Goal: Information Seeking & Learning: Find specific fact

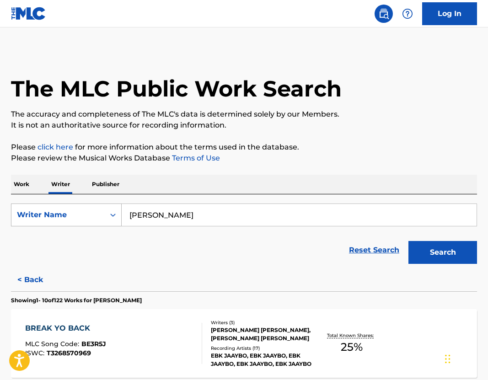
drag, startPoint x: 194, startPoint y: 213, endPoint x: 34, endPoint y: 205, distance: 160.4
click at [34, 205] on div "SearchWithCriteria98b9351c-e01f-4287-8600-41490538aaa4 Writer Name [PERSON_NAME]" at bounding box center [244, 215] width 466 height 23
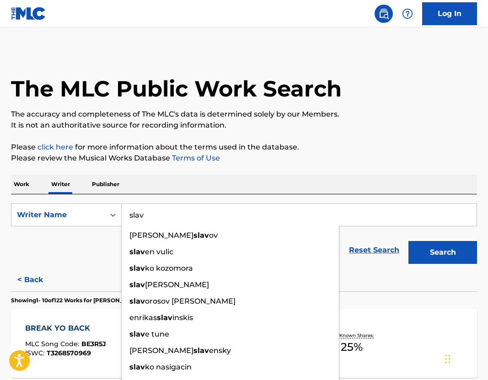
type input "slav"
click at [29, 178] on p "Work" at bounding box center [21, 184] width 21 height 19
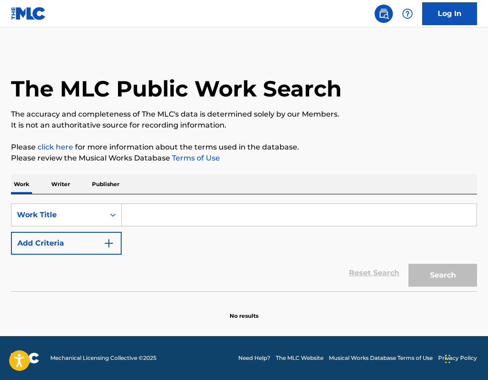
click at [147, 205] on input "Search Form" at bounding box center [299, 215] width 355 height 22
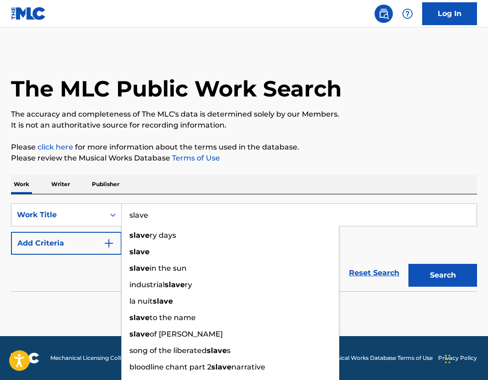
type input "slave"
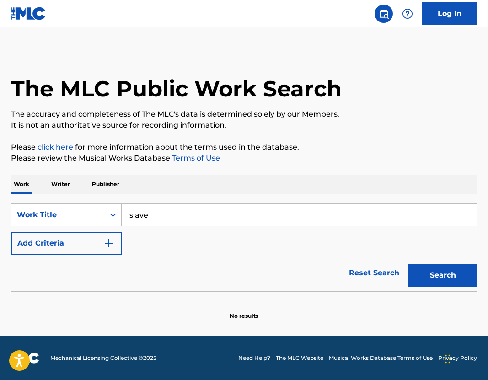
click at [232, 196] on div "SearchWithCriteria00752808-a45e-488a-8834-e0d570cd7248 Work Title slave Add Cri…" at bounding box center [244, 242] width 466 height 97
click at [79, 270] on div "Reset Search Search" at bounding box center [244, 273] width 466 height 37
click at [98, 255] on div "Reset Search Search" at bounding box center [244, 273] width 466 height 37
click at [96, 246] on button "Add Criteria" at bounding box center [66, 243] width 111 height 23
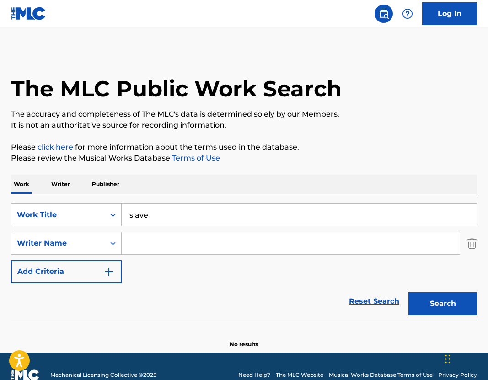
click at [144, 245] on input "Search Form" at bounding box center [291, 243] width 338 height 22
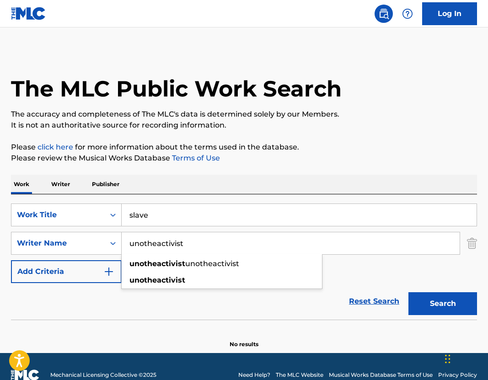
click at [269, 192] on div "Work Writer Publisher" at bounding box center [244, 184] width 466 height 19
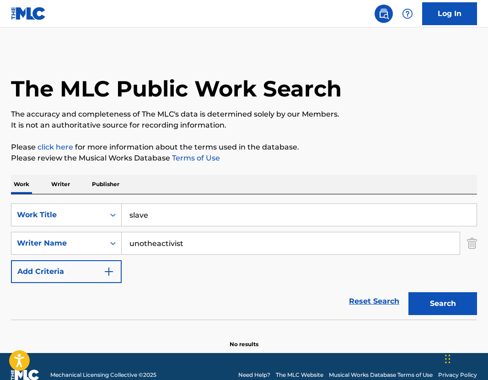
click at [438, 300] on button "Search" at bounding box center [443, 303] width 69 height 23
click at [189, 254] on div "unotheactivist" at bounding box center [291, 243] width 339 height 23
click at [190, 239] on input "unotheactivist" at bounding box center [291, 243] width 338 height 22
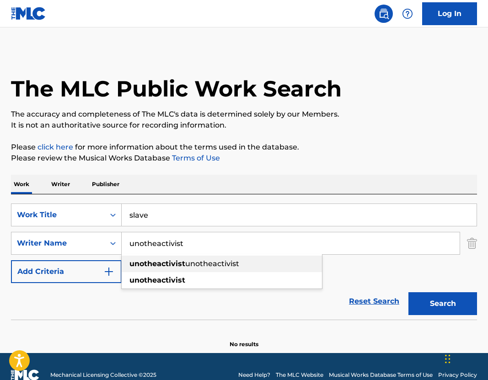
click at [202, 262] on span "unotheactivist" at bounding box center [212, 263] width 54 height 9
type input "unotheactivist unotheactivist"
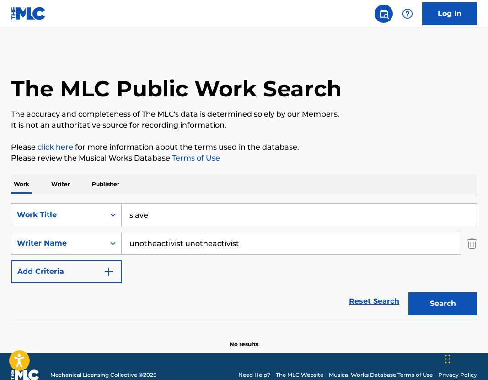
click at [448, 302] on button "Search" at bounding box center [443, 303] width 69 height 23
click at [474, 248] on img "Search Form" at bounding box center [472, 243] width 10 height 23
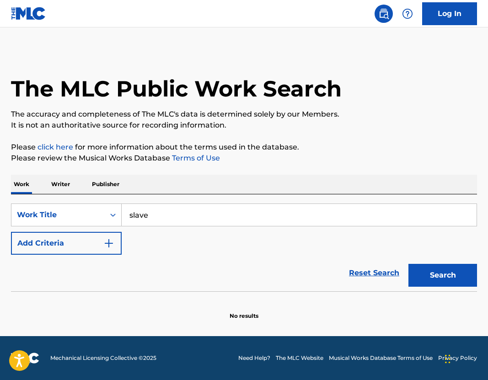
click at [98, 241] on button "Add Criteria" at bounding box center [66, 243] width 111 height 23
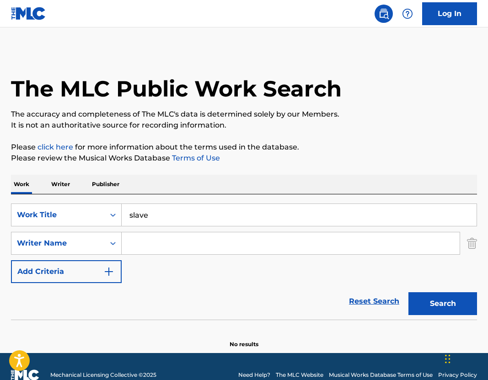
click at [155, 241] on input "Search Form" at bounding box center [291, 243] width 338 height 22
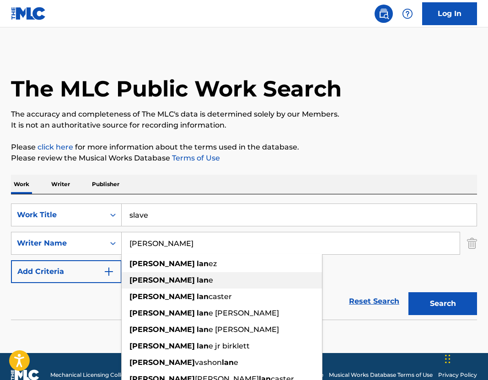
click at [197, 282] on strong "lan" at bounding box center [203, 280] width 12 height 9
type input "[PERSON_NAME]"
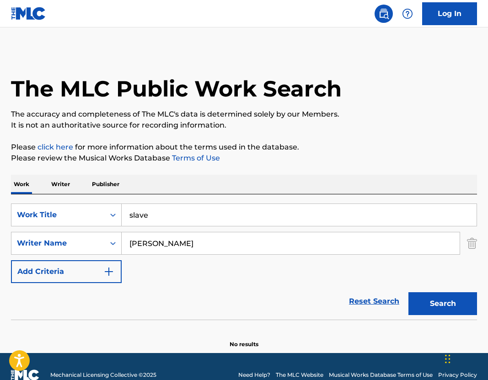
click at [441, 296] on button "Search" at bounding box center [443, 303] width 69 height 23
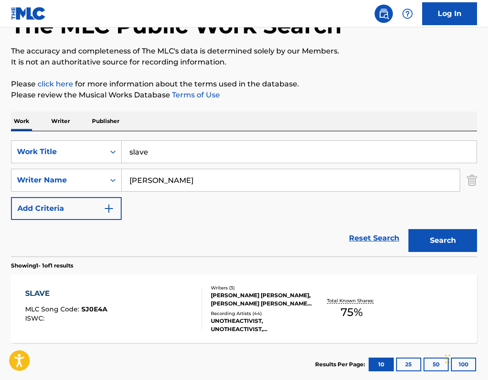
scroll to position [67, 0]
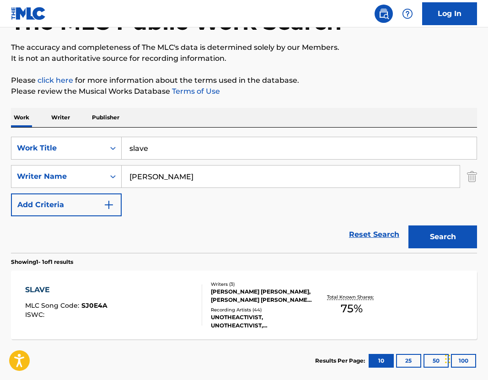
click at [240, 305] on div "Writers ( 3 ) [PERSON_NAME] [PERSON_NAME], [PERSON_NAME] [PERSON_NAME], INCONNU…" at bounding box center [257, 305] width 111 height 49
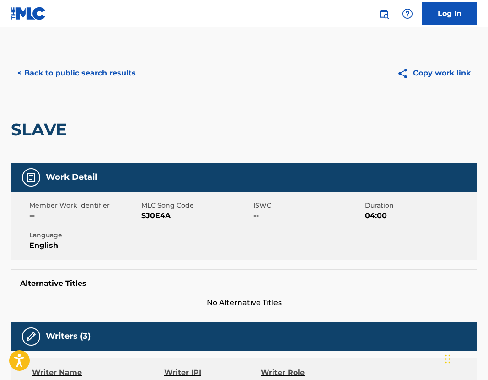
click at [55, 70] on button "< Back to public search results" at bounding box center [76, 73] width 131 height 23
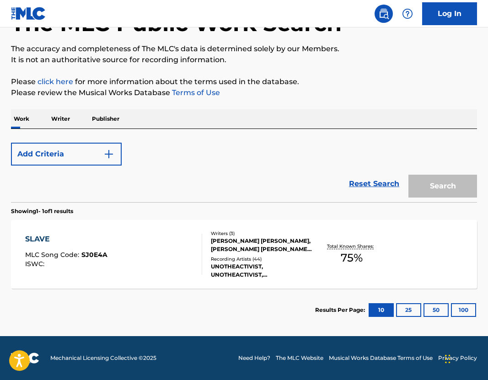
scroll to position [62, 0]
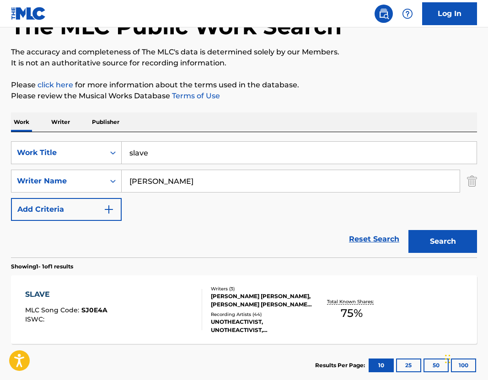
drag, startPoint x: 162, startPoint y: 150, endPoint x: 9, endPoint y: 150, distance: 153.8
click at [9, 150] on div "The MLC Public Work Search The accuracy and completeness of The MLC's data is d…" at bounding box center [244, 187] width 488 height 399
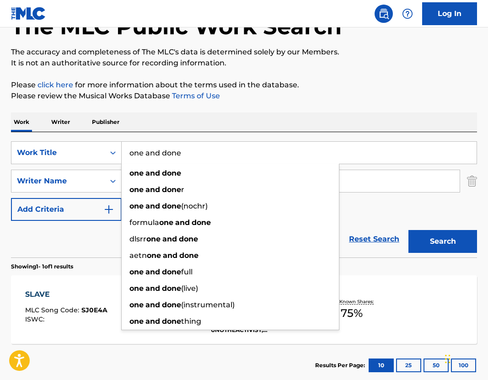
type input "one and done"
click at [236, 110] on div "The MLC Public Work Search The accuracy and completeness of The MLC's data is d…" at bounding box center [244, 187] width 488 height 399
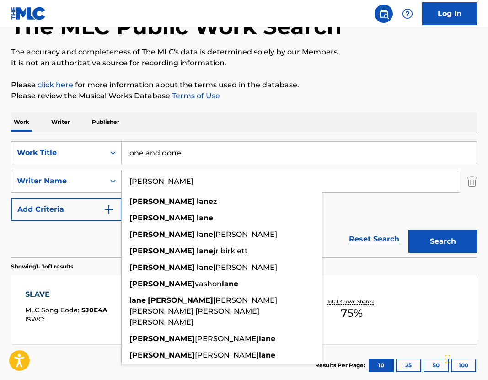
drag, startPoint x: 206, startPoint y: 185, endPoint x: 122, endPoint y: 184, distance: 84.2
click at [122, 184] on input "[PERSON_NAME]" at bounding box center [291, 181] width 338 height 22
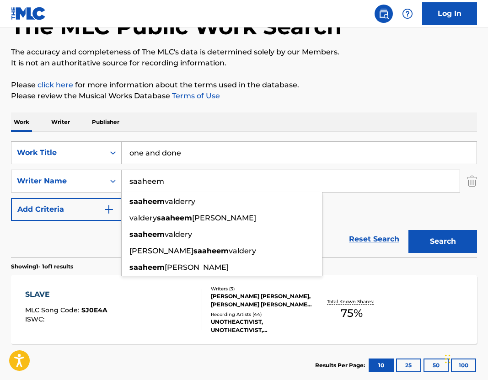
type input "saaheem"
click at [284, 123] on div "Work Writer Publisher" at bounding box center [244, 122] width 466 height 19
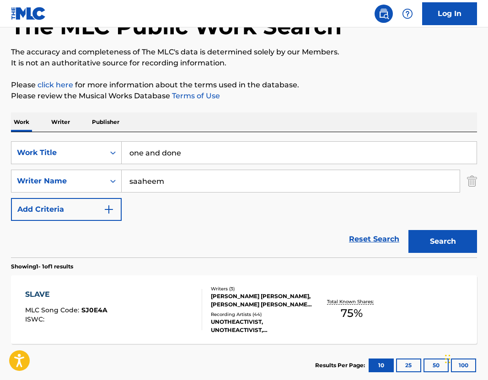
click at [441, 241] on button "Search" at bounding box center [443, 241] width 69 height 23
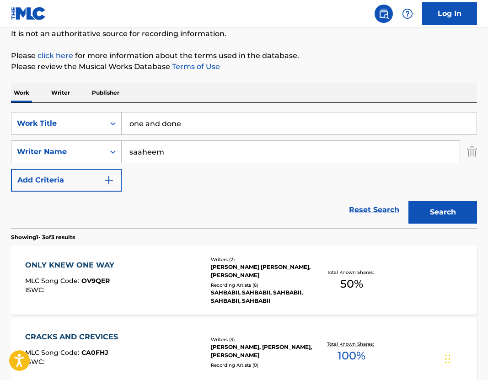
scroll to position [39, 0]
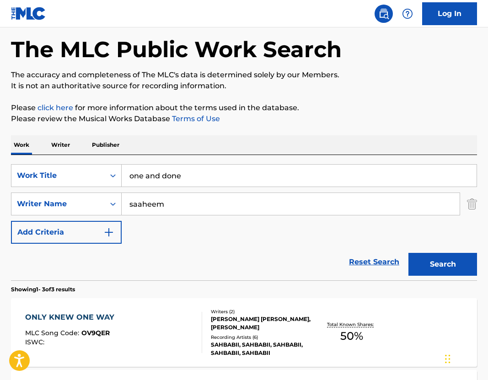
click at [51, 146] on p "Writer" at bounding box center [61, 144] width 24 height 19
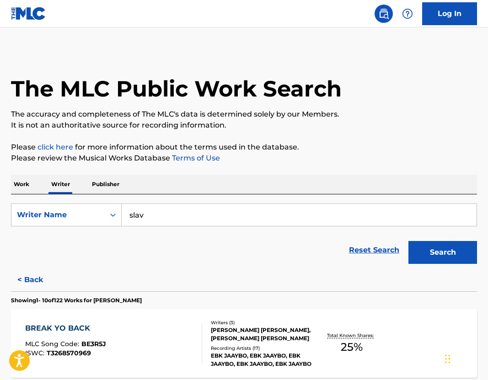
click at [32, 194] on div "SearchWithCriteria98b9351c-e01f-4287-8600-41490538aaa4 Writer Name slav Reset S…" at bounding box center [244, 231] width 466 height 74
click at [28, 189] on p "Work" at bounding box center [21, 184] width 21 height 19
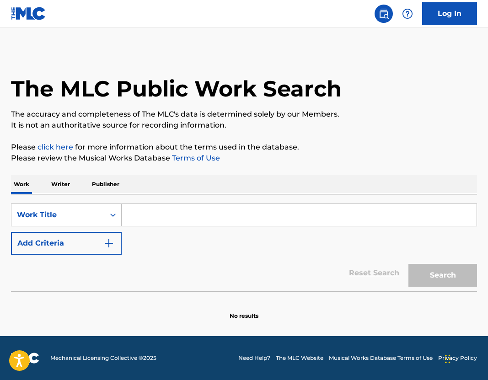
click at [136, 211] on input "Search Form" at bounding box center [299, 215] width 355 height 22
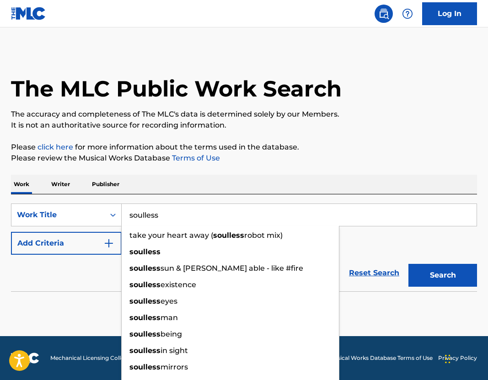
type input "soulless"
click at [273, 185] on div "Work Writer Publisher" at bounding box center [244, 184] width 466 height 19
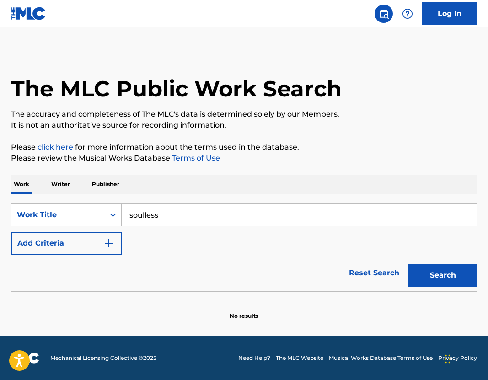
click at [111, 243] on img "Search Form" at bounding box center [108, 243] width 11 height 11
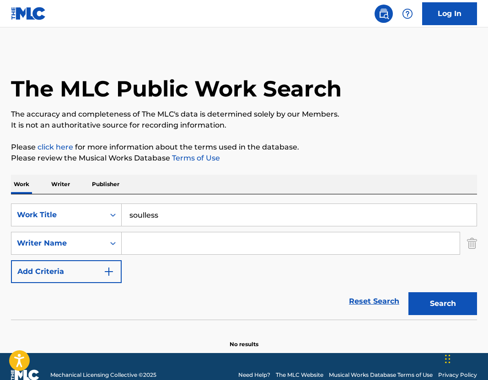
click at [153, 243] on input "Search Form" at bounding box center [291, 243] width 338 height 22
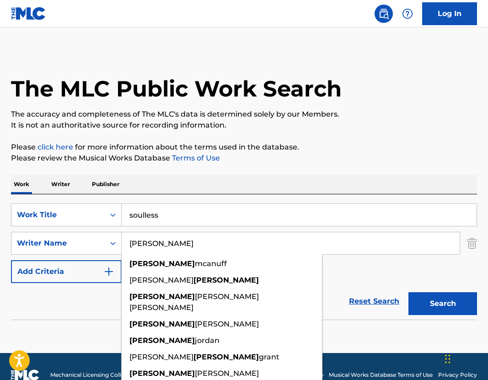
type input "[PERSON_NAME]"
click at [319, 191] on div "Work Writer Publisher" at bounding box center [244, 184] width 466 height 19
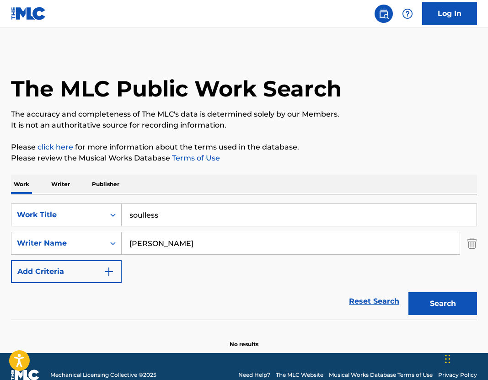
click at [447, 312] on button "Search" at bounding box center [443, 303] width 69 height 23
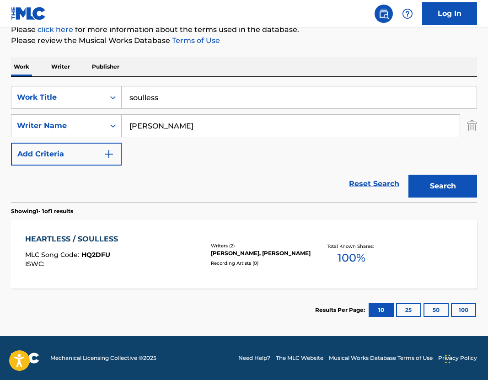
scroll to position [115, 0]
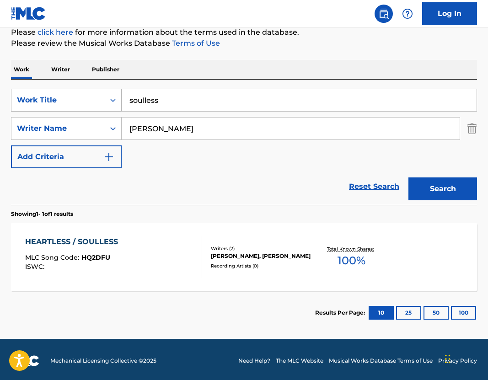
drag, startPoint x: 178, startPoint y: 99, endPoint x: 67, endPoint y: 99, distance: 111.7
click at [67, 99] on div "SearchWithCriteria00752808-a45e-488a-8834-e0d570cd7248 Work Title soulless" at bounding box center [244, 100] width 466 height 23
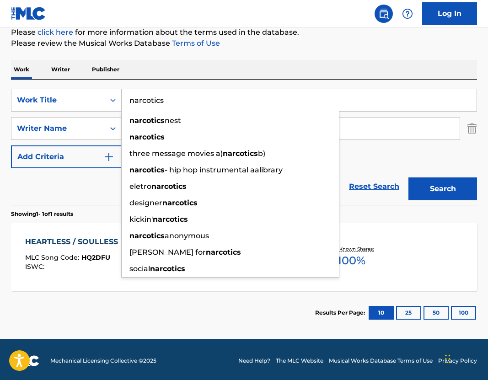
type input "narcotics"
click at [259, 79] on div "Work Writer Publisher SearchWithCriteria00752808-a45e-488a-8834-e0d570cd7248 Wo…" at bounding box center [244, 197] width 466 height 275
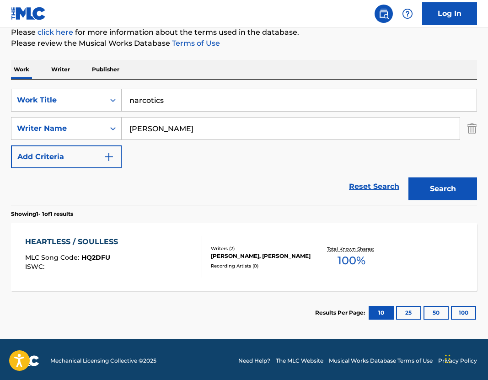
click at [446, 182] on button "Search" at bounding box center [443, 189] width 69 height 23
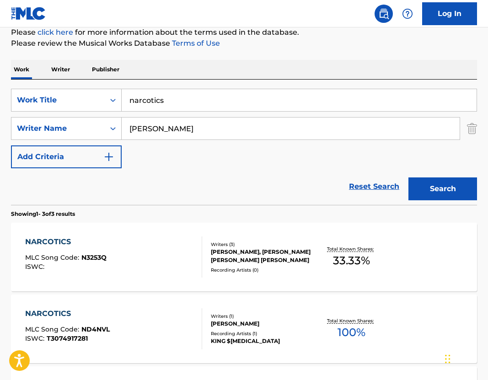
click at [255, 251] on div "[PERSON_NAME], [PERSON_NAME] [PERSON_NAME] [PERSON_NAME]" at bounding box center [262, 256] width 102 height 16
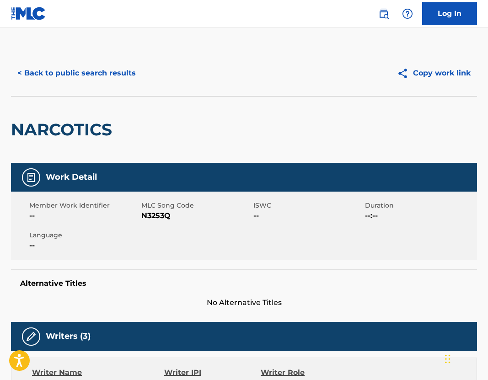
click at [100, 94] on div "< Back to public search results Copy work link" at bounding box center [244, 73] width 466 height 46
click at [78, 78] on button "< Back to public search results" at bounding box center [76, 73] width 131 height 23
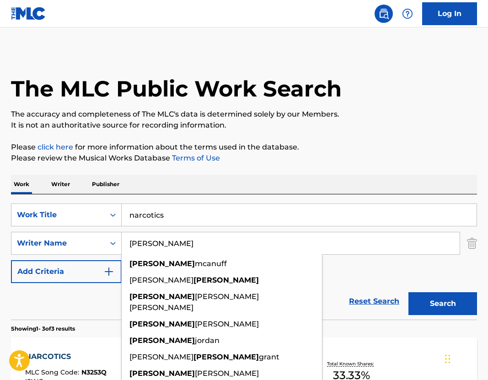
click at [184, 246] on input "[PERSON_NAME]" at bounding box center [291, 243] width 338 height 22
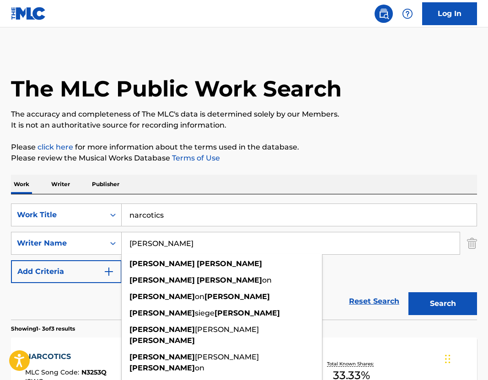
type input "[PERSON_NAME]"
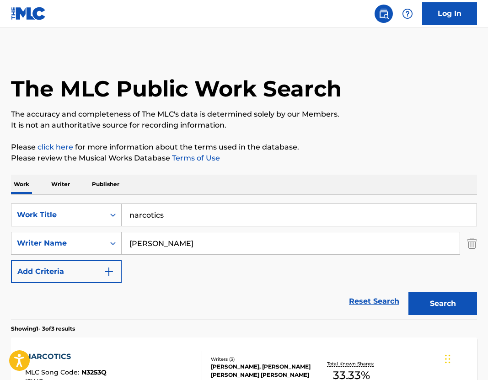
click at [393, 173] on div "The MLC Public Work Search The accuracy and completeness of The MLC's data is d…" at bounding box center [244, 321] width 488 height 543
click at [434, 306] on button "Search" at bounding box center [443, 303] width 69 height 23
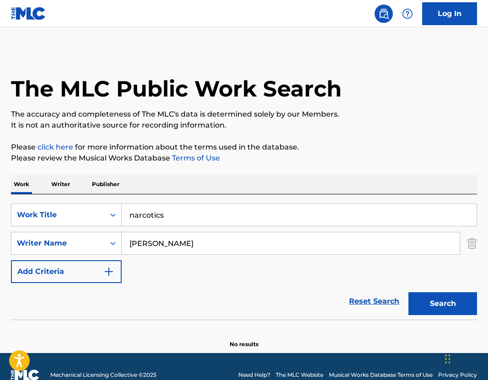
scroll to position [17, 0]
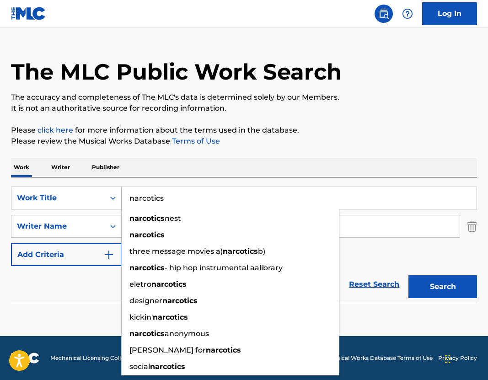
drag, startPoint x: 184, startPoint y: 196, endPoint x: 94, endPoint y: 196, distance: 89.7
click at [97, 196] on div "SearchWithCriteria00752808-a45e-488a-8834-e0d570cd7248 Work Title narcotics nar…" at bounding box center [244, 198] width 466 height 23
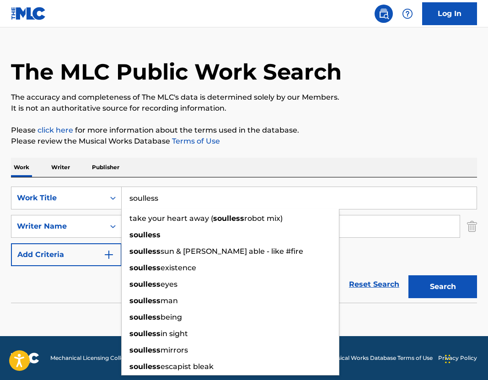
click at [394, 143] on p "Please review the Musical Works Database Terms of Use" at bounding box center [244, 141] width 466 height 11
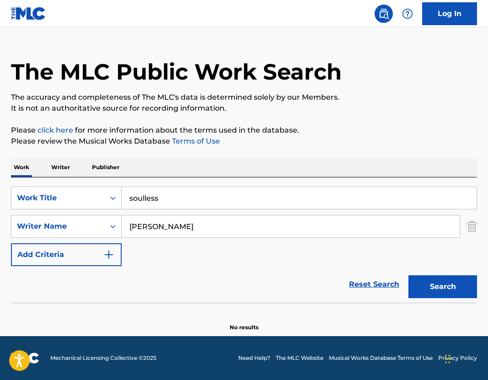
click at [440, 292] on button "Search" at bounding box center [443, 286] width 69 height 23
drag, startPoint x: 181, startPoint y: 196, endPoint x: 86, endPoint y: 196, distance: 95.6
click at [86, 196] on div "SearchWithCriteria00752808-a45e-488a-8834-e0d570cd7248 Work Title soulless" at bounding box center [244, 198] width 466 height 23
click at [243, 154] on div "The MLC Public Work Search The accuracy and completeness of The MLC's data is d…" at bounding box center [244, 182] width 488 height 298
click at [461, 290] on button "Search" at bounding box center [443, 286] width 69 height 23
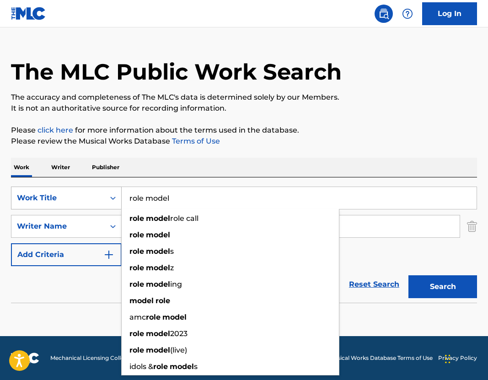
drag, startPoint x: 173, startPoint y: 194, endPoint x: 90, endPoint y: 189, distance: 83.4
click at [92, 189] on div "SearchWithCriteria00752808-a45e-488a-8834-e0d570cd7248 Work Title role model ro…" at bounding box center [244, 198] width 466 height 23
drag, startPoint x: 195, startPoint y: 202, endPoint x: 92, endPoint y: 201, distance: 103.0
click at [92, 201] on div "SearchWithCriteria00752808-a45e-488a-8834-e0d570cd7248 Work Title role model ro…" at bounding box center [244, 198] width 466 height 23
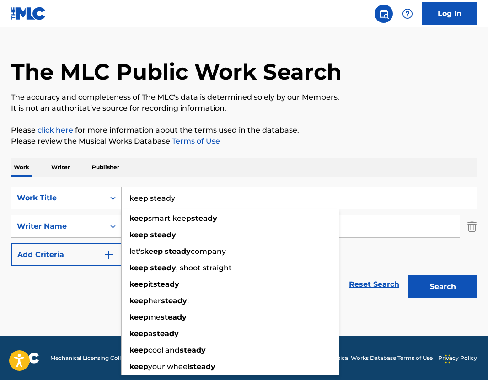
type input "keep steady"
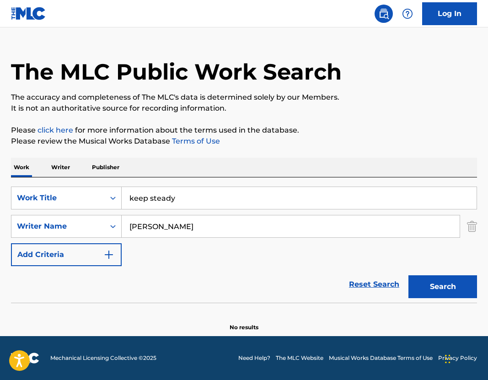
click at [324, 164] on div "Work Writer Publisher" at bounding box center [244, 167] width 466 height 19
click at [460, 291] on button "Search" at bounding box center [443, 286] width 69 height 23
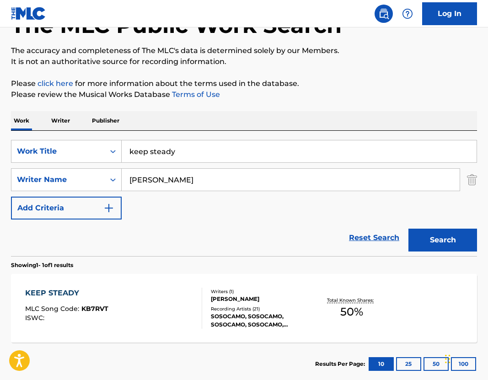
scroll to position [118, 0]
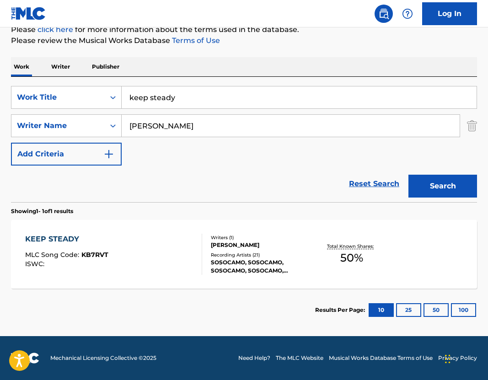
click at [232, 243] on div "[PERSON_NAME]" at bounding box center [262, 245] width 102 height 8
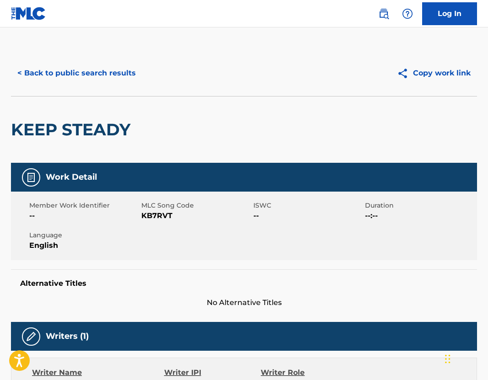
click at [72, 74] on button "< Back to public search results" at bounding box center [76, 73] width 131 height 23
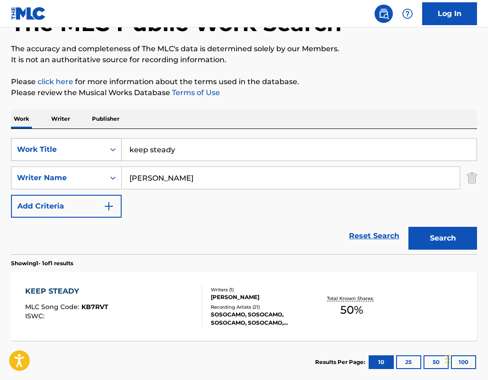
drag, startPoint x: 189, startPoint y: 151, endPoint x: 27, endPoint y: 151, distance: 162.5
click at [27, 151] on div "SearchWithCriteria00752808-a45e-488a-8834-e0d570cd7248 Work Title keep steady" at bounding box center [244, 149] width 466 height 23
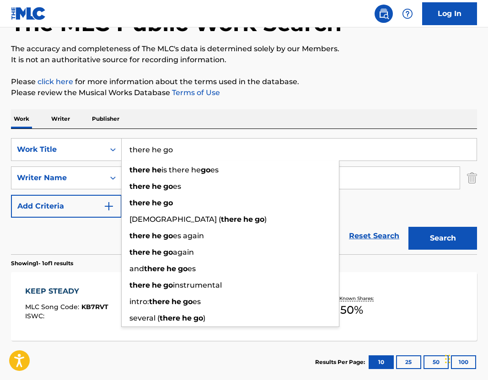
click at [222, 115] on div "Work Writer Publisher" at bounding box center [244, 118] width 466 height 19
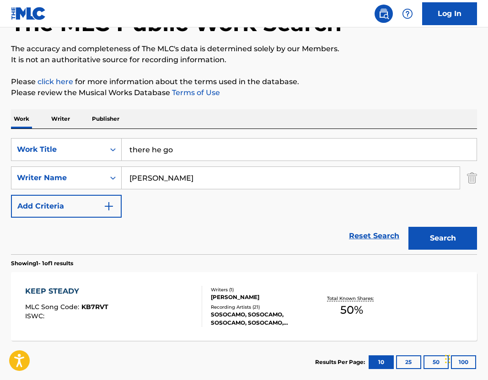
click at [451, 238] on button "Search" at bounding box center [443, 238] width 69 height 23
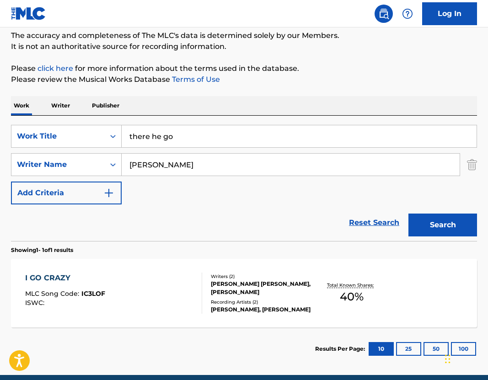
scroll to position [82, 0]
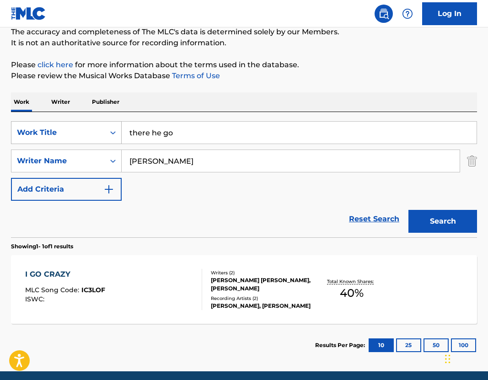
drag, startPoint x: 200, startPoint y: 131, endPoint x: 18, endPoint y: 129, distance: 182.6
click at [18, 129] on div "SearchWithCriteria00752808-a45e-488a-8834-e0d570cd7248 Work Title there he go" at bounding box center [244, 132] width 466 height 23
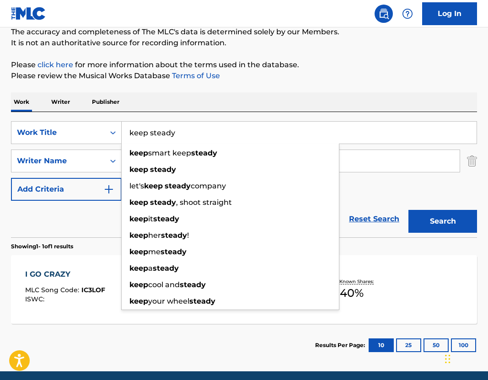
type input "keep steady"
click at [263, 75] on p "Please review the Musical Works Database Terms of Use" at bounding box center [244, 75] width 466 height 11
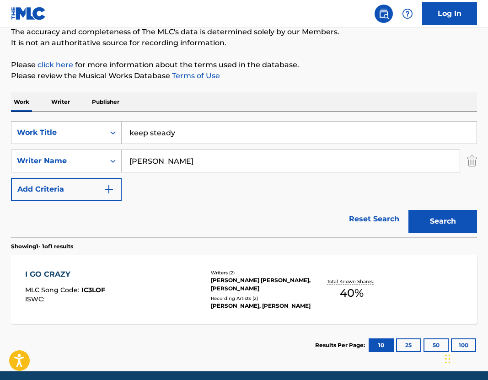
click at [452, 232] on button "Search" at bounding box center [443, 221] width 69 height 23
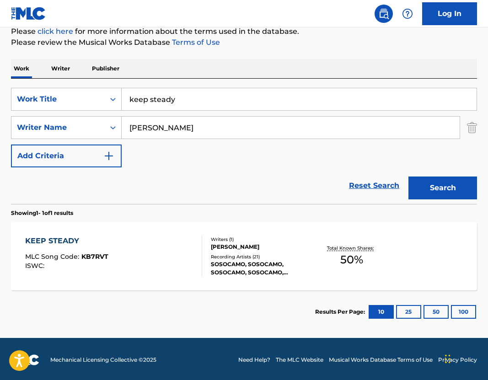
scroll to position [118, 0]
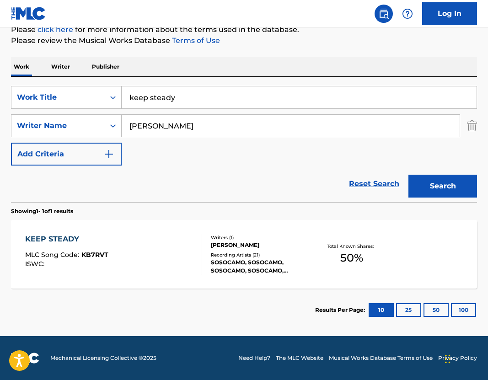
click at [248, 246] on div "[PERSON_NAME]" at bounding box center [262, 245] width 102 height 8
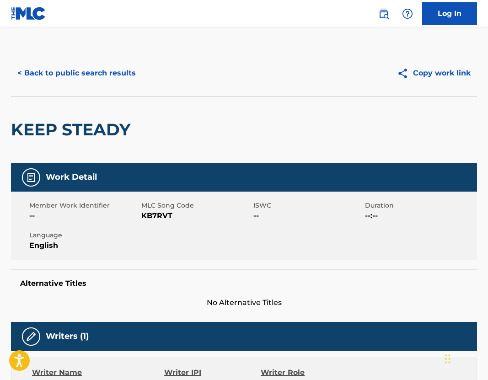
click at [77, 70] on button "< Back to public search results" at bounding box center [76, 73] width 131 height 23
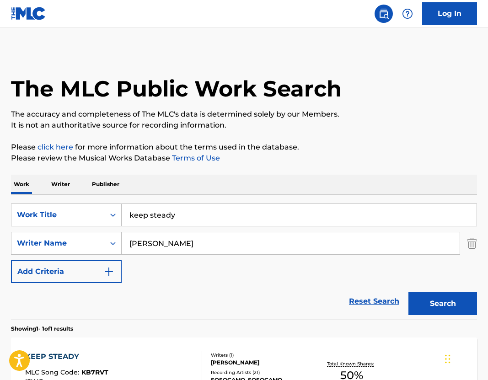
scroll to position [65, 0]
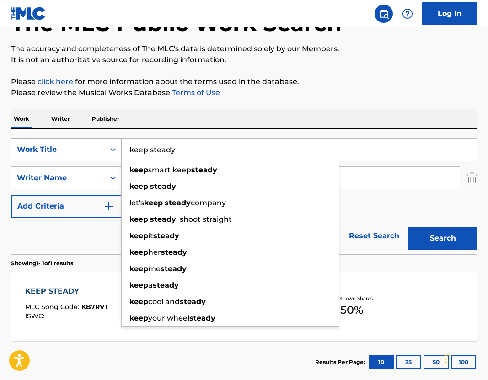
drag, startPoint x: 194, startPoint y: 152, endPoint x: 77, endPoint y: 145, distance: 116.5
click at [77, 145] on div "SearchWithCriteria00752808-a45e-488a-8834-e0d570cd7248 Work Title keep steady k…" at bounding box center [244, 149] width 466 height 23
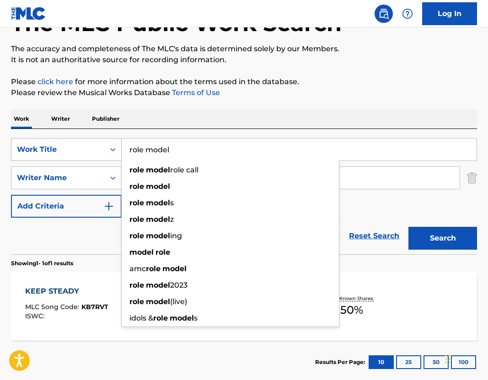
click at [409, 227] on button "Search" at bounding box center [443, 238] width 69 height 23
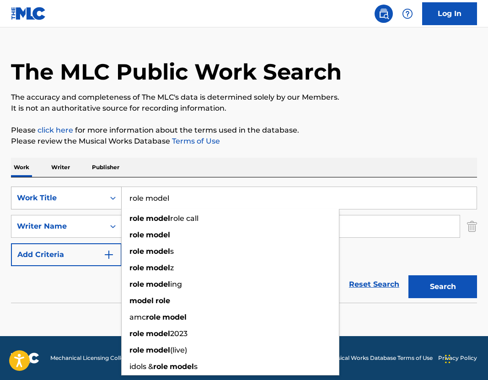
drag, startPoint x: 186, startPoint y: 198, endPoint x: 54, endPoint y: 198, distance: 132.3
click at [60, 198] on div "SearchWithCriteria00752808-a45e-488a-8834-e0d570cd7248 Work Title role model ro…" at bounding box center [244, 198] width 466 height 23
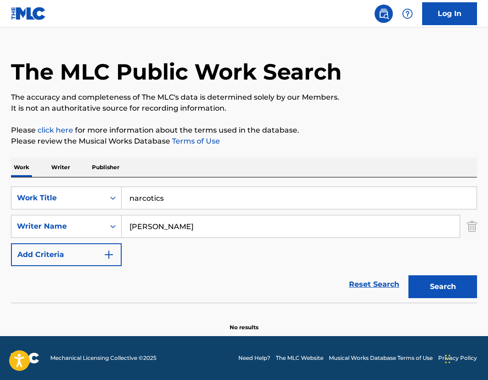
click at [311, 136] on p "Please review the Musical Works Database Terms of Use" at bounding box center [244, 141] width 466 height 11
click at [430, 298] on div "Search" at bounding box center [440, 284] width 73 height 37
click at [430, 286] on button "Search" at bounding box center [443, 286] width 69 height 23
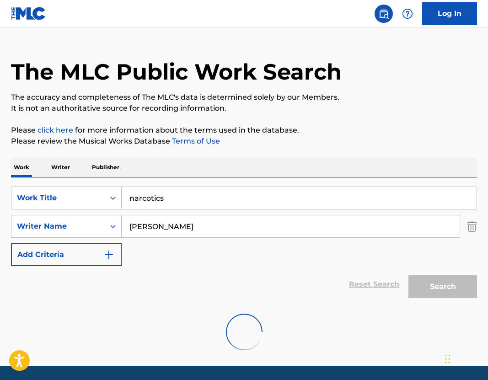
scroll to position [0, 0]
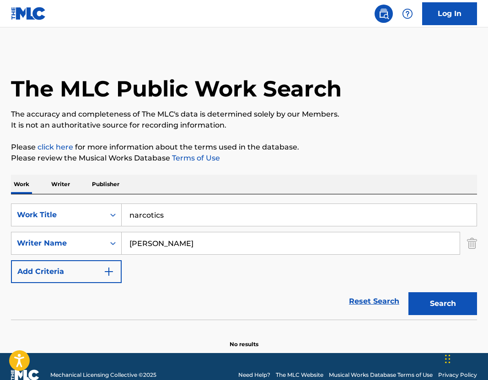
click at [427, 311] on button "Search" at bounding box center [443, 303] width 69 height 23
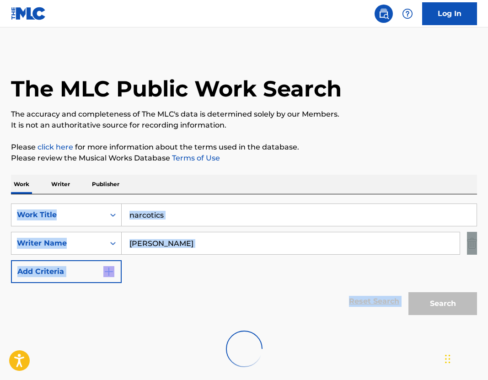
click at [427, 311] on div "Search" at bounding box center [440, 301] width 73 height 37
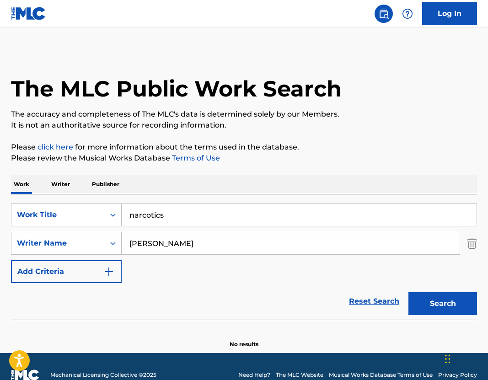
drag, startPoint x: 177, startPoint y: 214, endPoint x: -14, endPoint y: 213, distance: 190.4
click at [0, 213] on html "Accessibility Screen-Reader Guide, Feedback, and Issue Reporting | New window L…" at bounding box center [244, 190] width 488 height 380
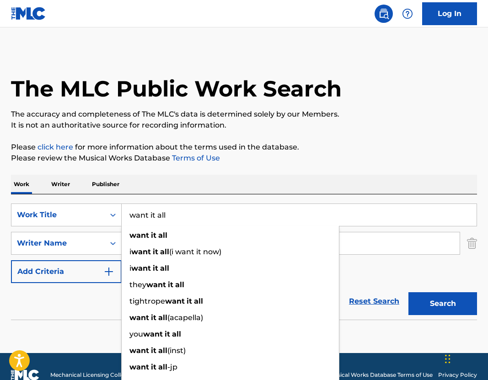
click at [223, 165] on div "The MLC Public Work Search The accuracy and completeness of The MLC's data is d…" at bounding box center [244, 199] width 488 height 298
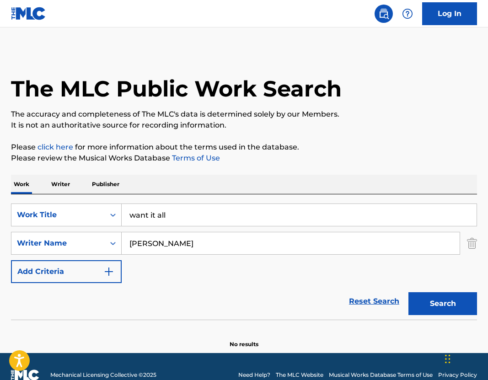
click at [449, 313] on button "Search" at bounding box center [443, 303] width 69 height 23
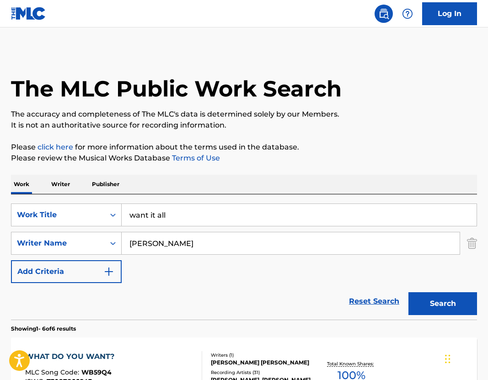
drag, startPoint x: 207, startPoint y: 212, endPoint x: 21, endPoint y: 193, distance: 187.2
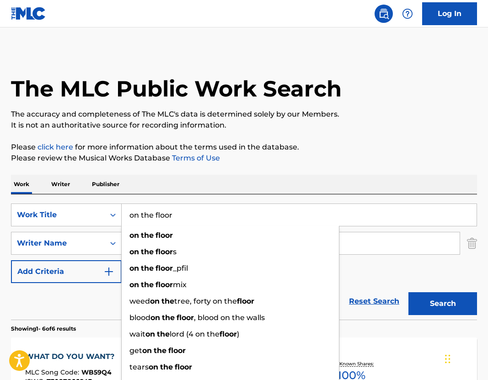
type input "on the floor"
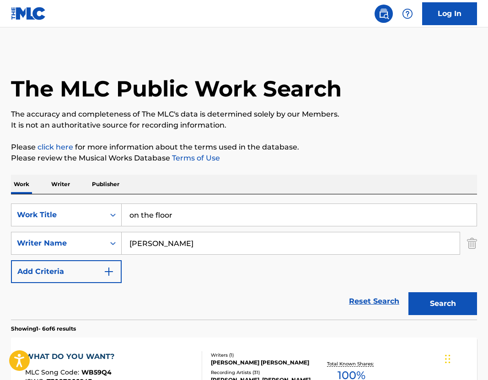
click at [137, 185] on div "Work Writer Publisher" at bounding box center [244, 184] width 466 height 19
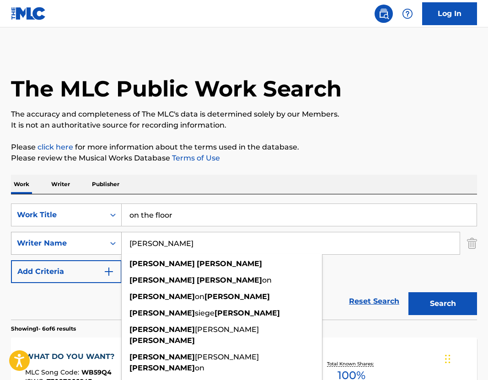
drag, startPoint x: 178, startPoint y: 244, endPoint x: 11, endPoint y: 244, distance: 167.0
click at [21, 244] on div "SearchWithCriteriafcdae0f7-56d8-48ca-87c1-2d5af0d5f3d2 Writer Name [PERSON_NAME…" at bounding box center [244, 243] width 466 height 23
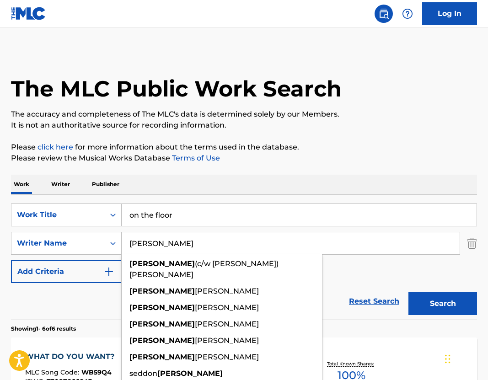
type input "[PERSON_NAME]"
click at [410, 291] on div "Search" at bounding box center [440, 301] width 73 height 37
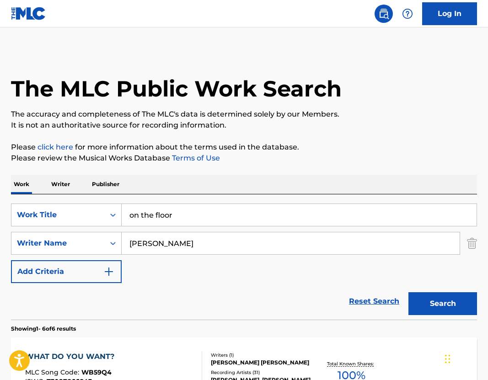
click at [425, 301] on button "Search" at bounding box center [443, 303] width 69 height 23
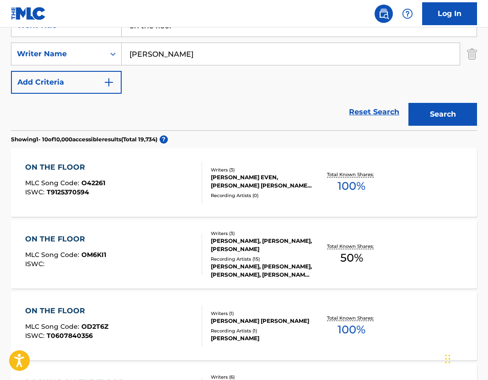
scroll to position [192, 0]
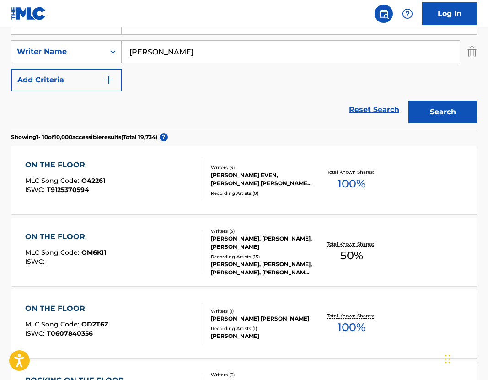
click at [261, 248] on div "[PERSON_NAME], [PERSON_NAME], [PERSON_NAME]" at bounding box center [262, 243] width 102 height 16
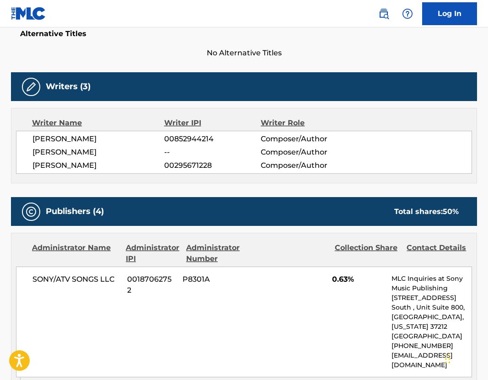
scroll to position [144, 0]
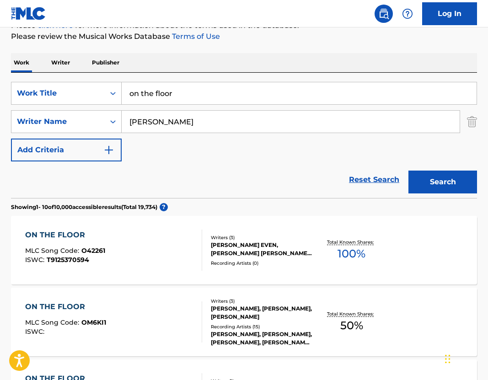
scroll to position [107, 0]
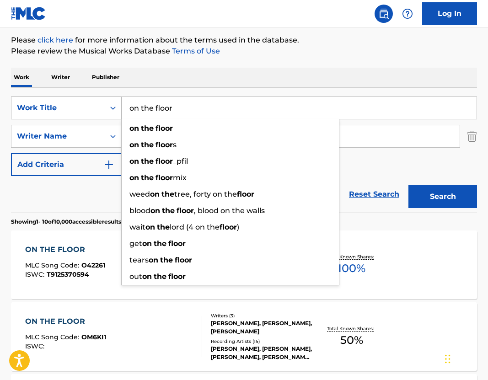
drag, startPoint x: 185, startPoint y: 111, endPoint x: 79, endPoint y: 110, distance: 106.2
click at [79, 110] on div "SearchWithCriteria00752808-a45e-488a-8834-e0d570cd7248 Work Title on the floor …" at bounding box center [244, 108] width 466 height 23
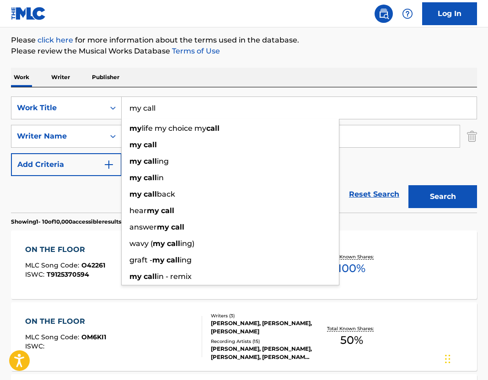
type input "my call"
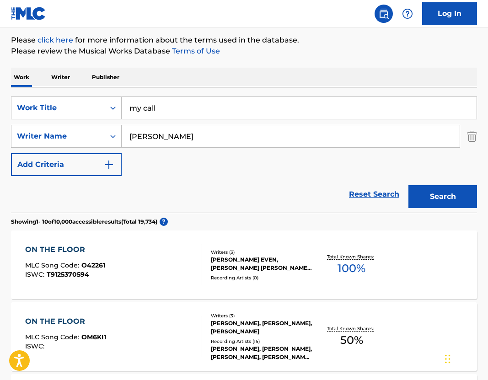
click at [315, 92] on div "SearchWithCriteria00752808-a45e-488a-8834-e0d570cd7248 Work Title my call Searc…" at bounding box center [244, 149] width 466 height 125
click at [431, 189] on button "Search" at bounding box center [443, 196] width 69 height 23
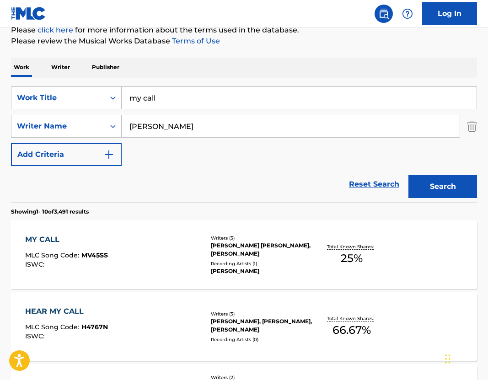
scroll to position [122, 0]
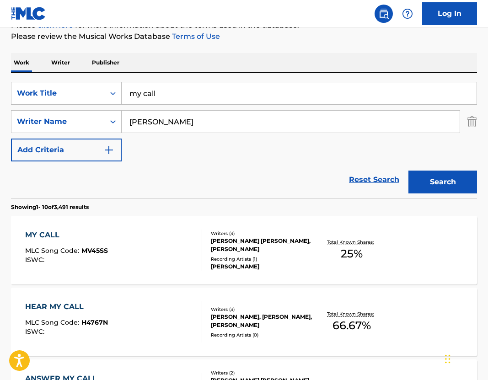
click at [252, 238] on div "[PERSON_NAME] [PERSON_NAME], [PERSON_NAME]" at bounding box center [262, 245] width 102 height 16
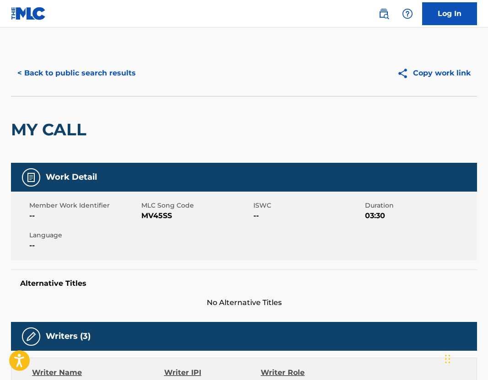
click at [59, 83] on button "< Back to public search results" at bounding box center [76, 73] width 131 height 23
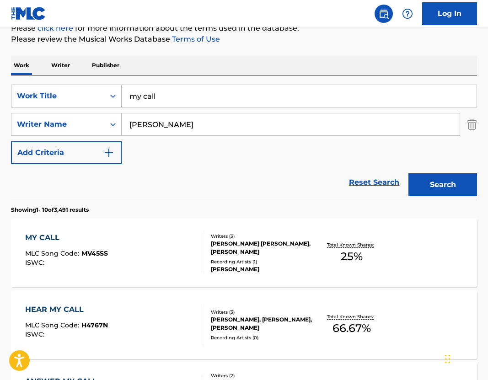
scroll to position [117, 0]
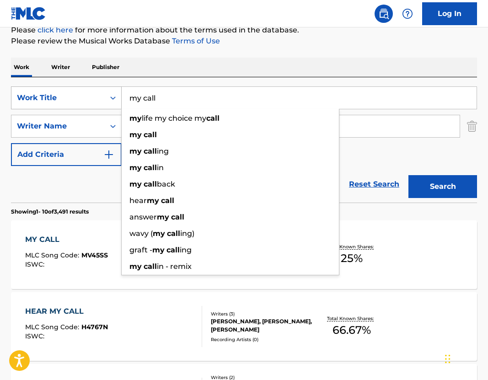
drag, startPoint x: 171, startPoint y: 102, endPoint x: 36, endPoint y: 92, distance: 135.4
click at [39, 92] on div "SearchWithCriteria00752808-a45e-488a-8834-e0d570cd7248 Work Title my call my li…" at bounding box center [244, 97] width 466 height 23
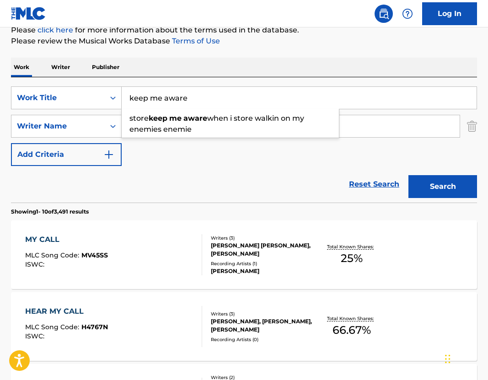
click at [409, 95] on input "keep me aware" at bounding box center [299, 98] width 355 height 22
type input "keep me aware"
click at [437, 179] on button "Search" at bounding box center [443, 186] width 69 height 23
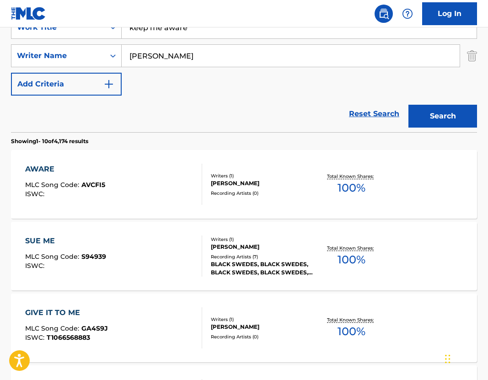
scroll to position [0, 0]
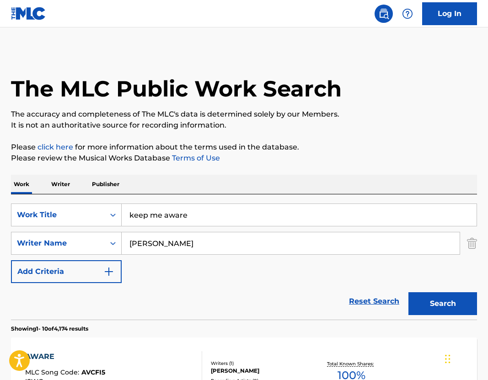
click at [165, 251] on input "[PERSON_NAME]" at bounding box center [291, 243] width 338 height 22
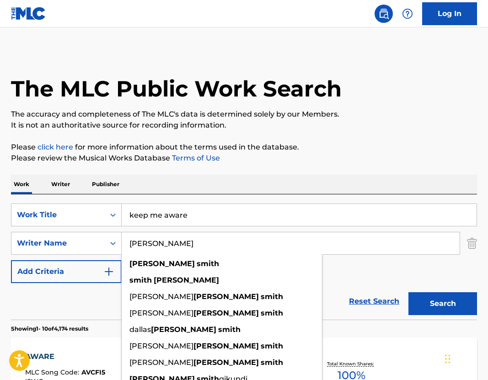
type input "[PERSON_NAME]"
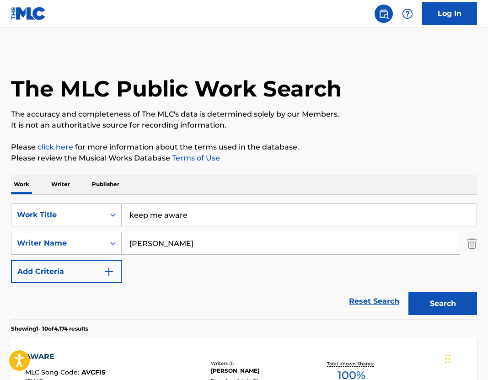
click at [447, 301] on button "Search" at bounding box center [443, 303] width 69 height 23
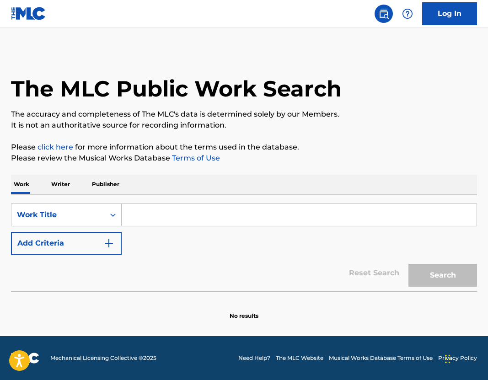
click at [169, 208] on input "Search Form" at bounding box center [299, 215] width 355 height 22
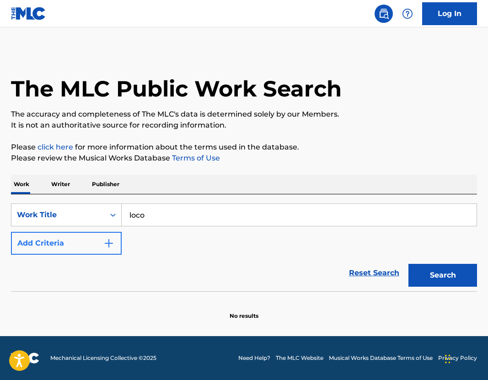
type input "loco"
click at [37, 244] on button "Add Criteria" at bounding box center [66, 243] width 111 height 23
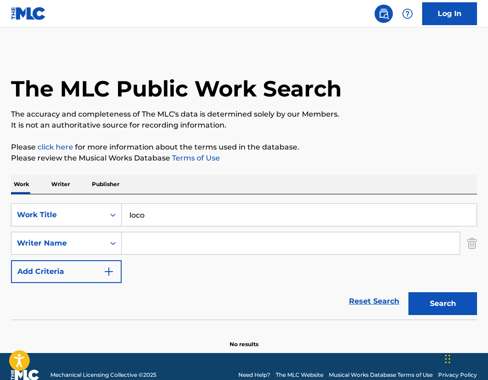
click at [138, 245] on input "Search Form" at bounding box center [291, 243] width 338 height 22
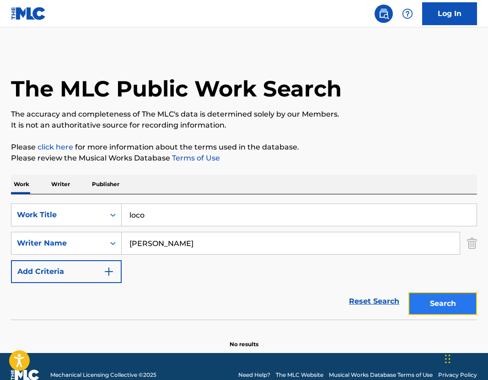
click at [438, 307] on button "Search" at bounding box center [443, 303] width 69 height 23
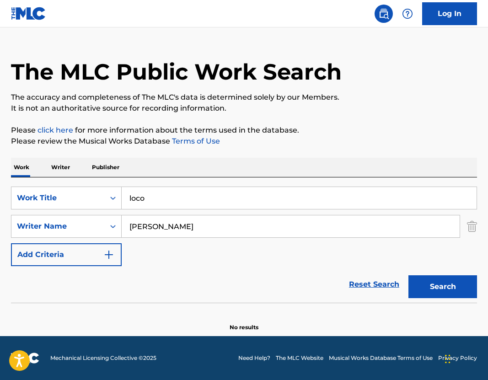
drag, startPoint x: 163, startPoint y: 226, endPoint x: 142, endPoint y: 227, distance: 21.1
click at [142, 227] on input "[PERSON_NAME]" at bounding box center [291, 227] width 338 height 22
type input "[PERSON_NAME]"
click at [433, 292] on button "Search" at bounding box center [443, 286] width 69 height 23
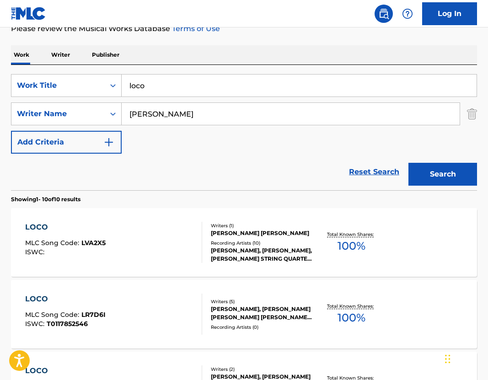
scroll to position [140, 0]
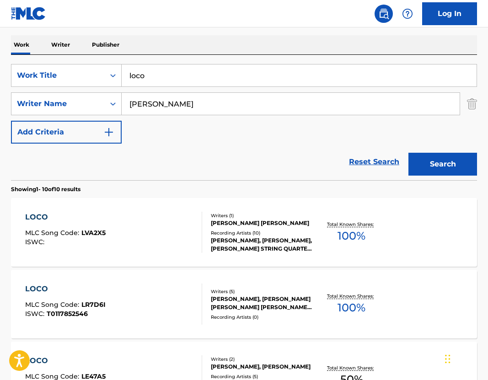
click at [247, 226] on div "[PERSON_NAME] [PERSON_NAME]" at bounding box center [262, 223] width 102 height 8
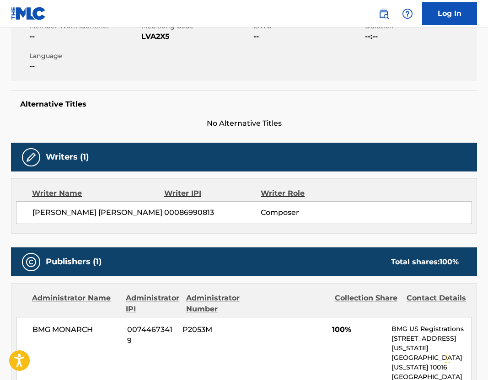
scroll to position [177, 0]
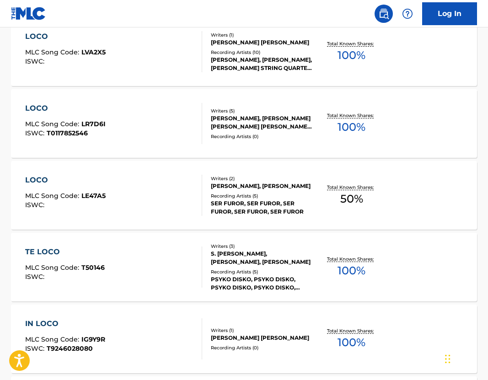
scroll to position [327, 0]
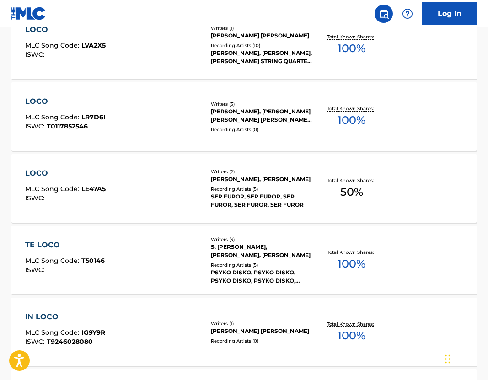
click at [254, 119] on div "[PERSON_NAME], [PERSON_NAME] [PERSON_NAME] [PERSON_NAME], [PERSON_NAME] [PERSON…" at bounding box center [262, 116] width 102 height 16
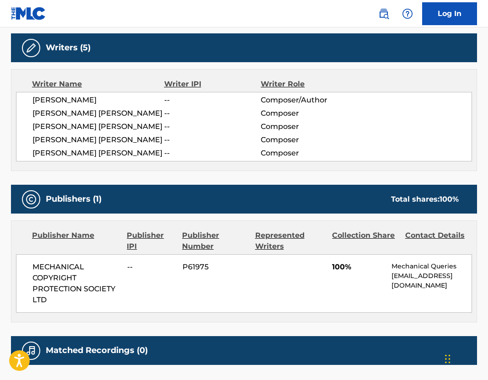
scroll to position [319, 0]
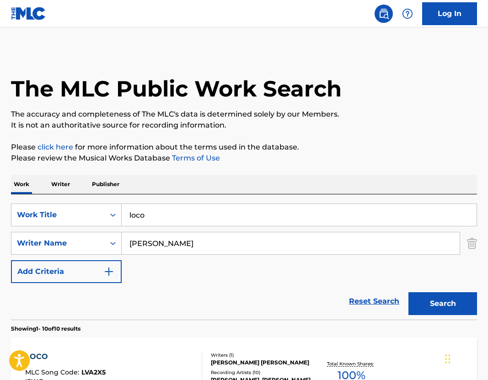
click at [162, 253] on input "[PERSON_NAME]" at bounding box center [291, 243] width 338 height 22
type input "[PERSON_NAME]"
click at [467, 310] on button "Search" at bounding box center [443, 303] width 69 height 23
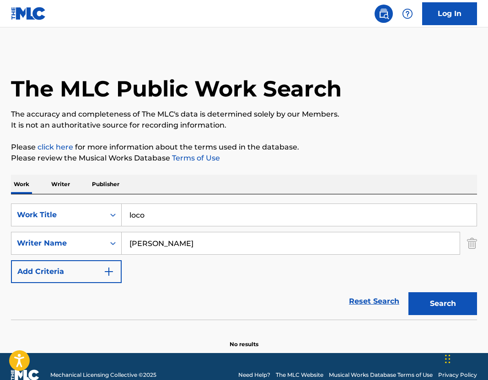
scroll to position [17, 0]
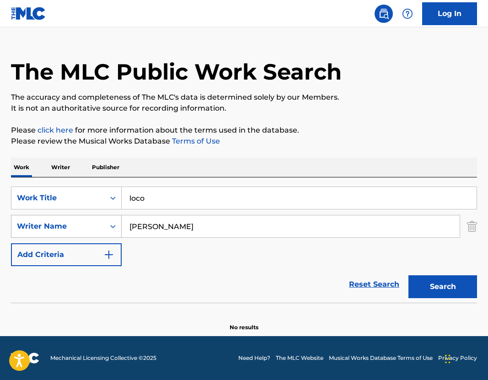
drag, startPoint x: 199, startPoint y: 227, endPoint x: 83, endPoint y: 216, distance: 115.8
click at [85, 217] on div "SearchWithCriteria7e5bba5f-d967-437d-9510-efd88a3b3407 Writer Name [PERSON_NAME]" at bounding box center [244, 226] width 466 height 23
click at [161, 235] on input "Search Form" at bounding box center [291, 227] width 338 height 22
drag, startPoint x: 159, startPoint y: 196, endPoint x: 54, endPoint y: 196, distance: 104.3
click at [54, 196] on div "SearchWithCriteria59a8cad0-c479-4091-a246-3121fd9e84ca Work Title loco" at bounding box center [244, 198] width 466 height 23
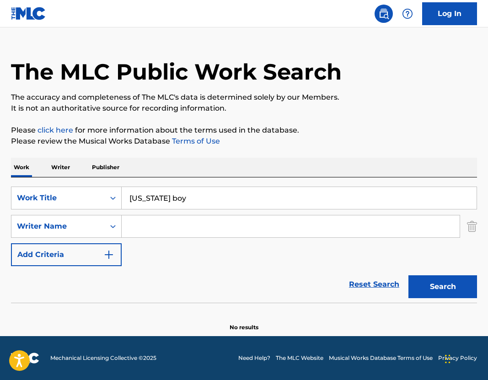
type input "[US_STATE] boy"
click at [150, 230] on input "Search Form" at bounding box center [291, 227] width 338 height 22
type input "tyler meeks"
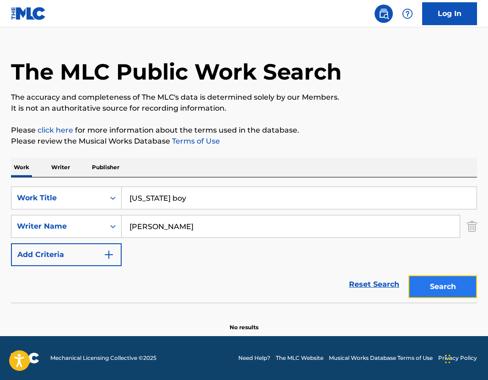
click at [429, 297] on button "Search" at bounding box center [443, 286] width 69 height 23
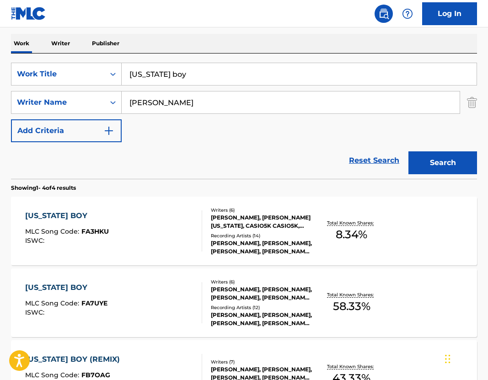
scroll to position [0, 0]
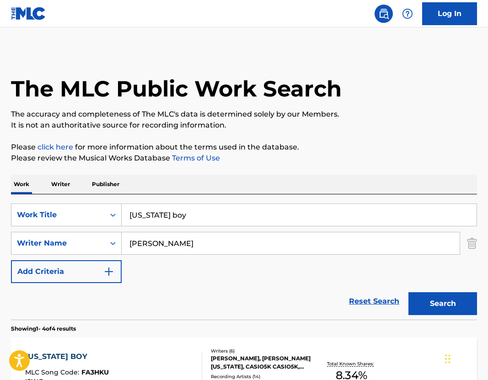
drag, startPoint x: 181, startPoint y: 216, endPoint x: 62, endPoint y: 192, distance: 121.0
type input "rock n roll"
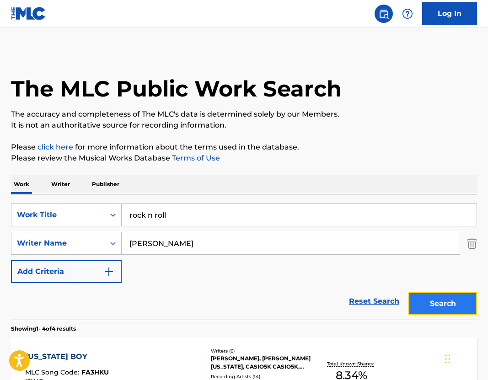
click at [438, 314] on button "Search" at bounding box center [443, 303] width 69 height 23
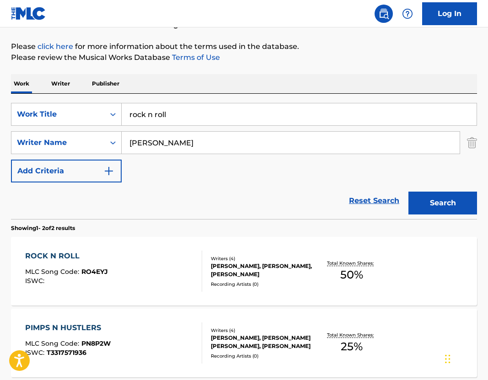
scroll to position [116, 0]
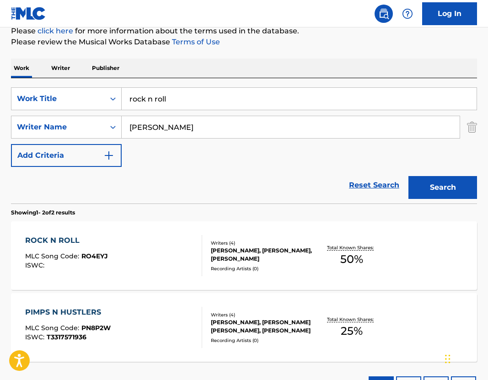
click at [249, 253] on div "THIJS NETTEN, ALEXANDER LATTISCH, BRIAN JACKSON, TYLER MEEKS" at bounding box center [262, 255] width 102 height 16
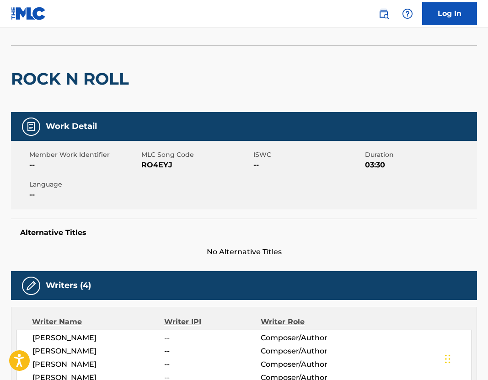
scroll to position [43, 0]
